Goal: Entertainment & Leisure: Consume media (video, audio)

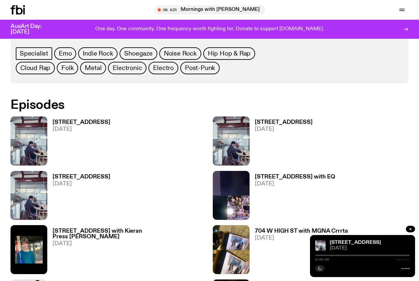
scroll to position [354, 0]
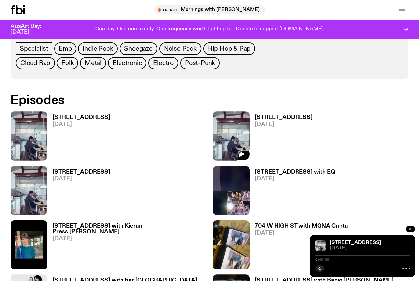
click at [226, 138] on img at bounding box center [231, 135] width 37 height 49
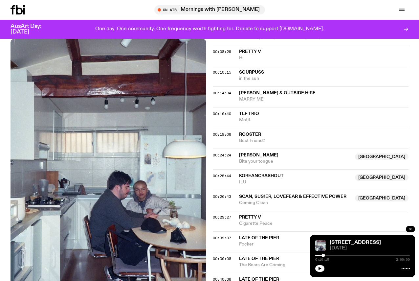
scroll to position [289, 0]
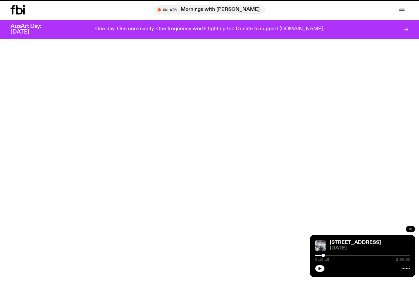
scroll to position [354, 0]
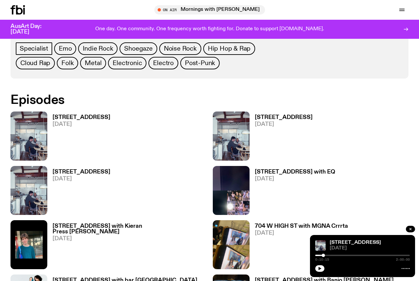
click at [59, 140] on link "[STREET_ADDRESS] [DATE]" at bounding box center [78, 138] width 63 height 46
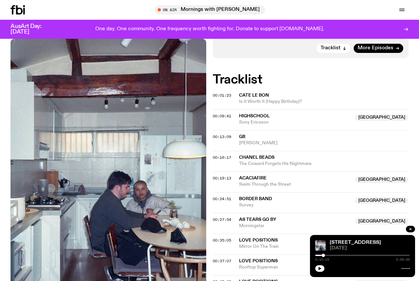
scroll to position [168, 0]
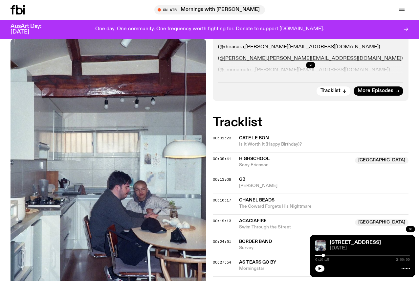
click at [240, 140] on span "Cate Le Bon" at bounding box center [254, 138] width 30 height 5
click at [234, 140] on div "00:01:23 Cate Le Bon Is It Worth It (Happy Birthday)? Copied" at bounding box center [311, 144] width 196 height 16
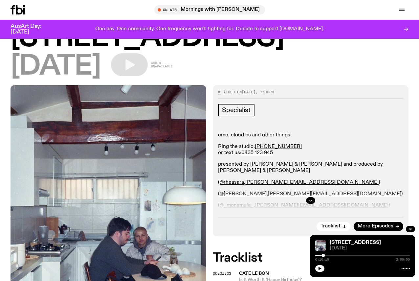
scroll to position [0, 0]
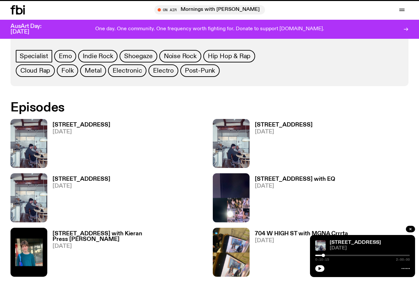
scroll to position [348, 0]
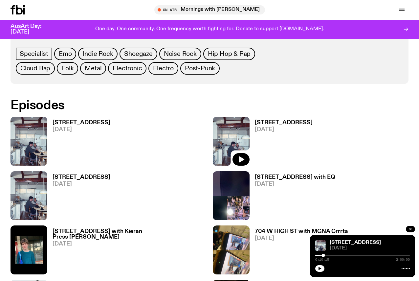
click at [233, 155] on div at bounding box center [241, 159] width 17 height 13
click at [34, 198] on img at bounding box center [29, 195] width 37 height 49
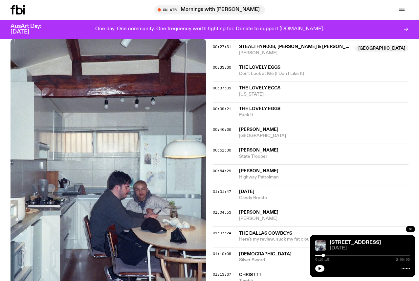
scroll to position [443, 0]
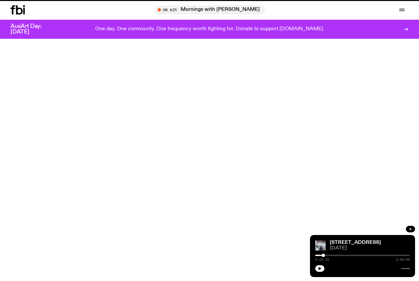
scroll to position [348, 0]
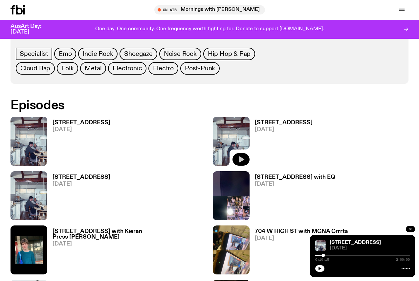
click at [244, 164] on button "button" at bounding box center [241, 159] width 17 height 12
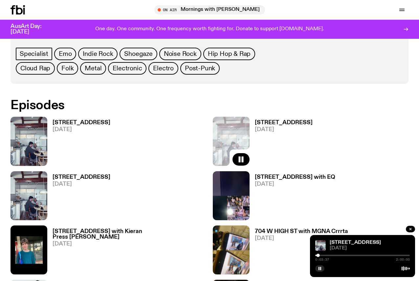
click at [277, 123] on h3 "[STREET_ADDRESS]" at bounding box center [284, 123] width 58 height 6
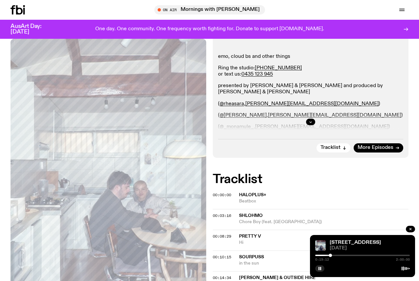
scroll to position [108, 0]
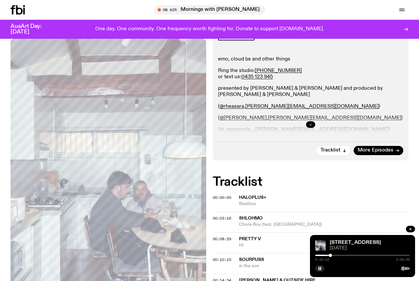
click at [312, 123] on icon "button" at bounding box center [311, 125] width 4 height 4
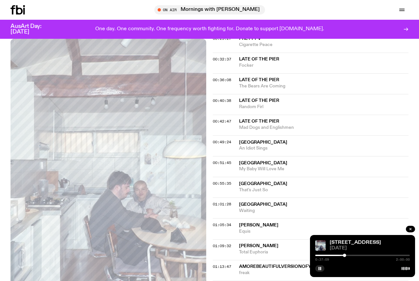
scroll to position [483, 0]
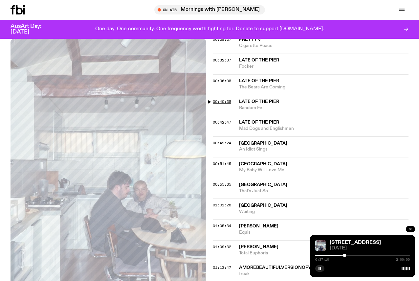
click at [225, 101] on span "00:40:38" at bounding box center [222, 101] width 18 height 5
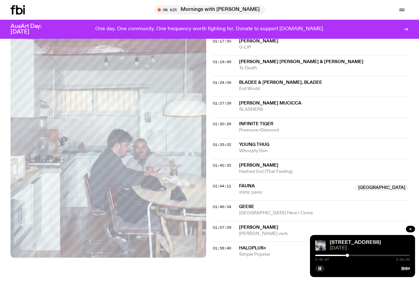
scroll to position [751, 0]
